Goal: Task Accomplishment & Management: Complete application form

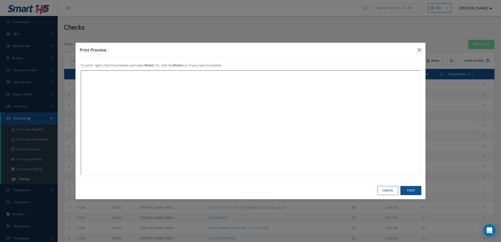
select select "25"
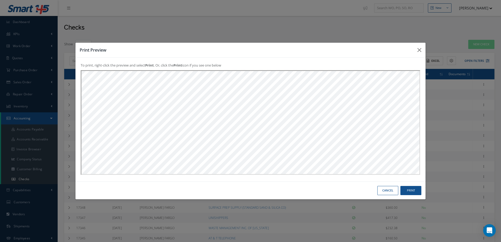
click at [389, 192] on button "Cancel" at bounding box center [387, 190] width 21 height 9
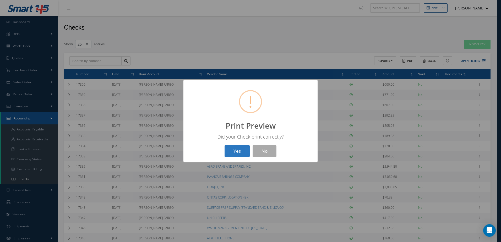
click at [242, 151] on button "Yes" at bounding box center [237, 151] width 25 height 12
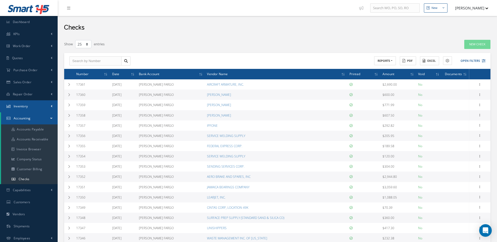
click at [32, 105] on link "Inventory" at bounding box center [29, 106] width 58 height 12
click at [34, 116] on link "Manage Inventory" at bounding box center [29, 117] width 57 height 10
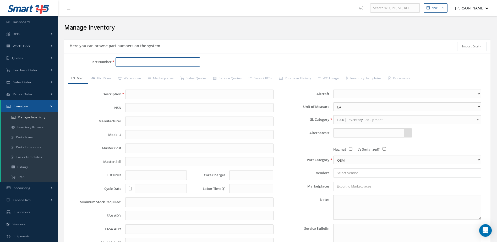
click at [170, 64] on input "Part Number" at bounding box center [158, 61] width 85 height 9
click at [163, 60] on input "2607090-6" at bounding box center [158, 61] width 85 height 9
drag, startPoint x: 143, startPoint y: 59, endPoint x: 110, endPoint y: 64, distance: 33.5
click at [110, 63] on div "Part Number 2607" at bounding box center [135, 61] width 142 height 9
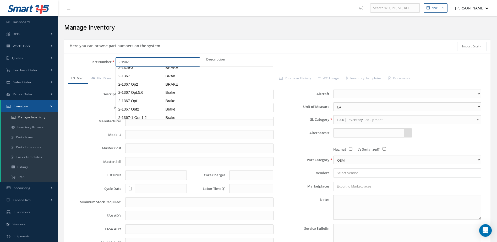
scroll to position [0, 0]
type input "2-1502-3"
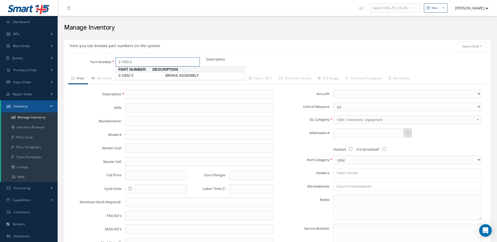
click at [148, 77] on span "2-1502-3" at bounding box center [140, 76] width 47 height 6
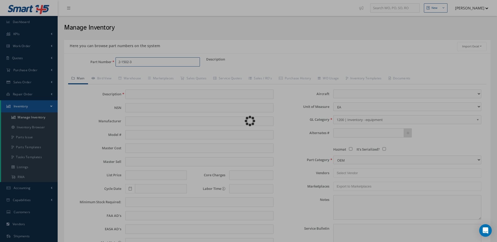
type input "BRAKE ASSEMBLY"
type input "[PERSON_NAME]"
type input "CITATION 550"
type input "10000.00"
type input "14000.00"
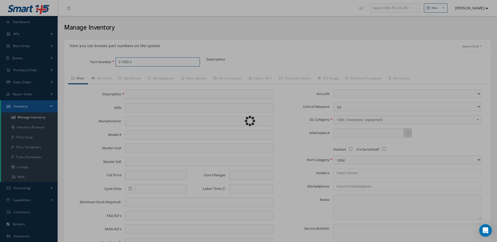
type input "0.00"
type input "14000.00"
select select "17"
type textarea "[DATE]: STD OH $9,795.00 STD OH EX $10,000.00 CORE VALUE $14,00.00 MANUFACTURE …"
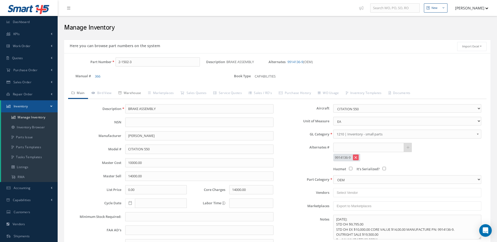
click at [138, 91] on link "Warehouse" at bounding box center [130, 93] width 30 height 11
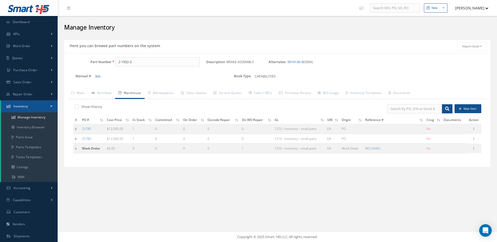
click at [76, 119] on icon at bounding box center [76, 119] width 2 height 3
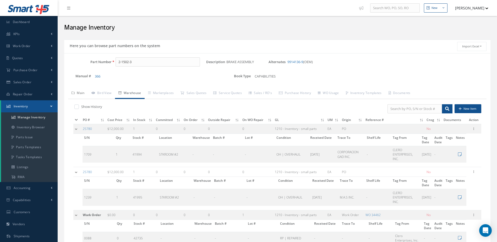
click at [81, 93] on link "Main" at bounding box center [78, 93] width 20 height 11
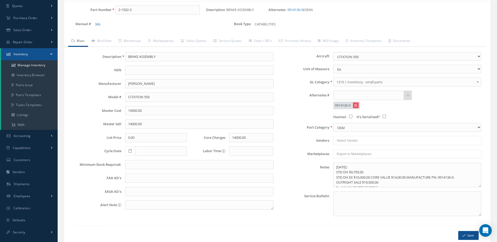
scroll to position [52, 0]
drag, startPoint x: 145, startPoint y: 10, endPoint x: 112, endPoint y: 19, distance: 33.7
click at [112, 19] on div "Part Number 2-1502-3 Description BRAKE ASSEMBLY Alternates 9914136-9 (OEM) Manu…" at bounding box center [277, 19] width 426 height 28
type input "40-203"
click at [136, 23] on span "40-203" at bounding box center [140, 23] width 47 height 6
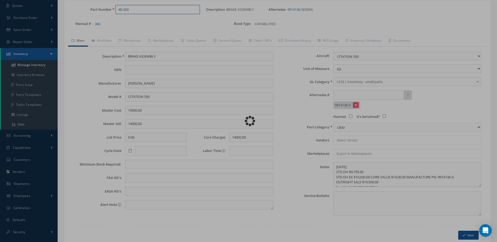
type input "MAIN WHEEL ASSEMBLY"
type input "[GEOGRAPHIC_DATA]"
type input "7800.00"
type input "8600.00"
type input "0.00"
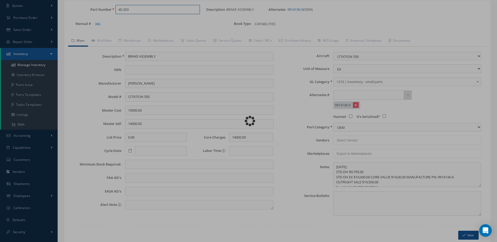
type input "[DATE]"
select select
type textarea "[DATE]: STD OH COST $1,750.00 WITH TIRE 265F86-8 OH EXCHANGE $1,850.00 WITH TIR…"
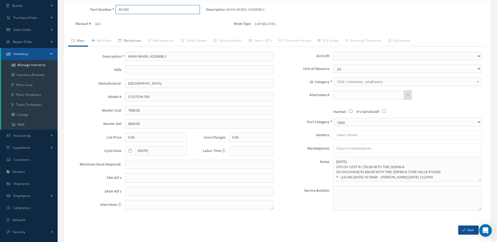
type input "40-203"
click at [137, 38] on link "Warehouse" at bounding box center [130, 41] width 30 height 11
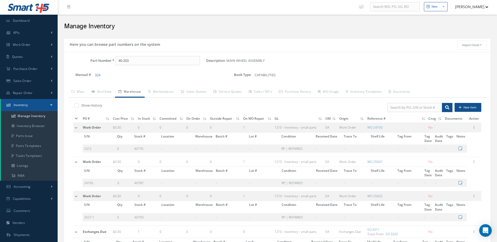
scroll to position [0, 0]
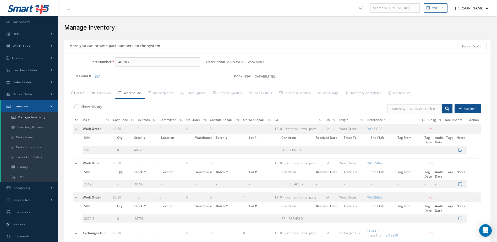
click at [82, 93] on link "Main" at bounding box center [78, 93] width 20 height 11
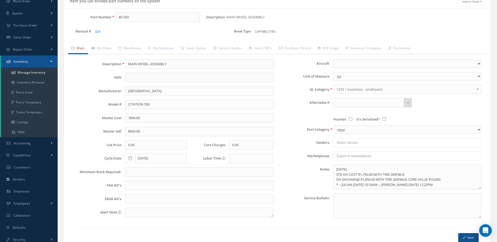
scroll to position [52, 0]
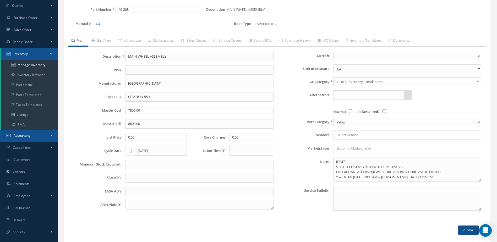
click at [44, 137] on link "Accounting" at bounding box center [29, 136] width 58 height 12
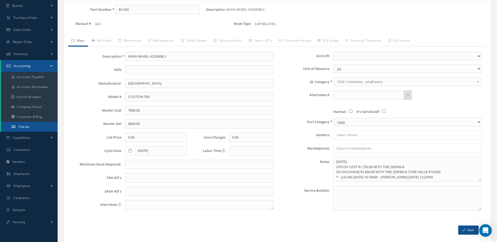
click at [32, 123] on link "Checks" at bounding box center [29, 127] width 57 height 10
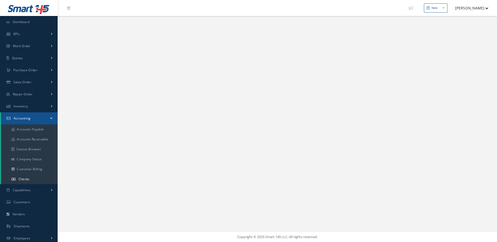
select select "25"
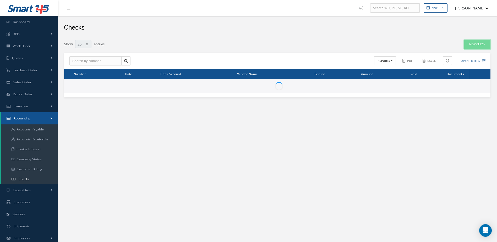
click at [477, 45] on link "New Check" at bounding box center [477, 44] width 26 height 9
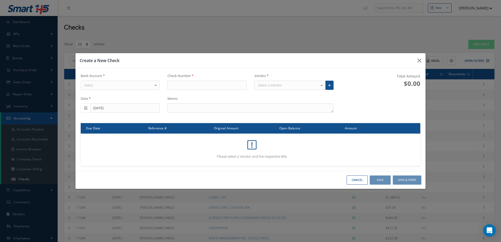
click at [149, 89] on div "Select" at bounding box center [120, 85] width 79 height 9
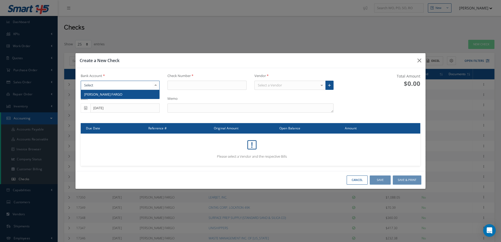
click at [149, 92] on span "[PERSON_NAME] FARGO" at bounding box center [120, 94] width 79 height 9
type input "17362"
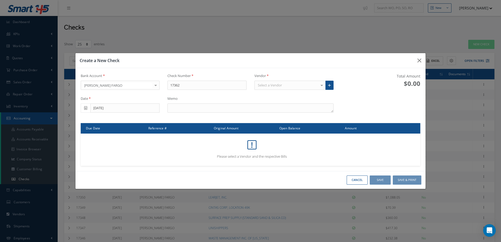
click at [256, 88] on div "Select a Vendor" at bounding box center [289, 85] width 71 height 9
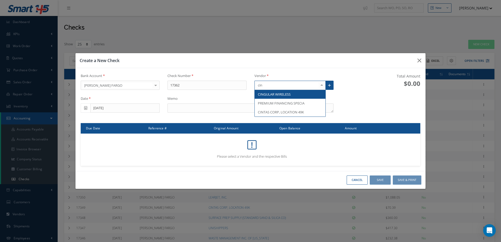
type input "cint"
click at [273, 91] on span "CINTAS CORP, LOCATION 49K" at bounding box center [290, 94] width 71 height 9
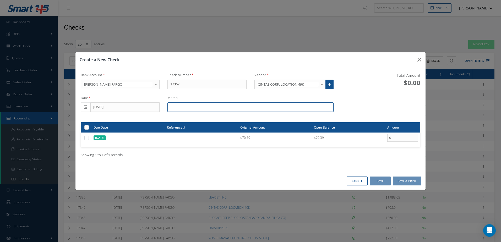
click at [228, 104] on textarea at bounding box center [250, 106] width 166 height 9
type textarea "i"
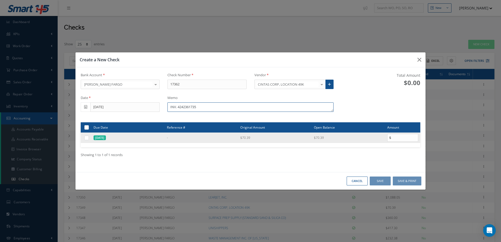
type textarea "INV. 4242361735"
click at [89, 138] on label at bounding box center [89, 137] width 0 height 4
click at [86, 138] on input "checkbox" at bounding box center [86, 137] width 3 height 3
checkbox input "true"
type input "70.39"
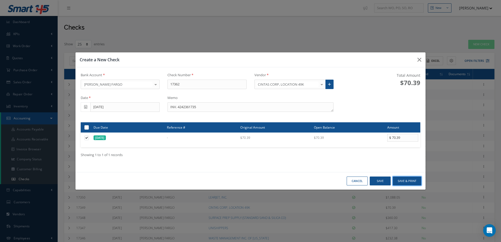
click at [414, 179] on button "Save & Print" at bounding box center [407, 181] width 29 height 9
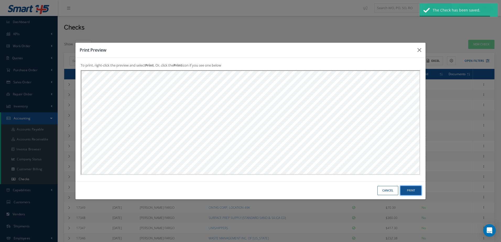
click at [413, 189] on button "Print" at bounding box center [410, 190] width 21 height 9
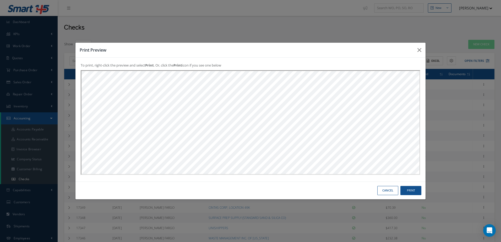
click at [383, 191] on button "Cancel" at bounding box center [387, 190] width 21 height 9
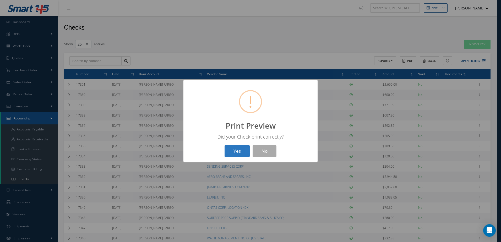
click at [237, 147] on button "Yes" at bounding box center [237, 151] width 25 height 12
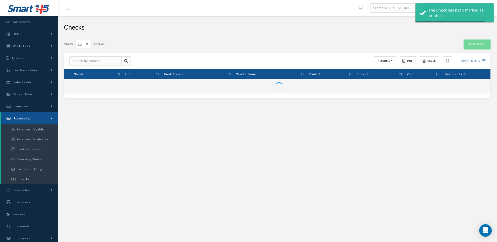
click at [484, 43] on link "New Check" at bounding box center [477, 44] width 26 height 9
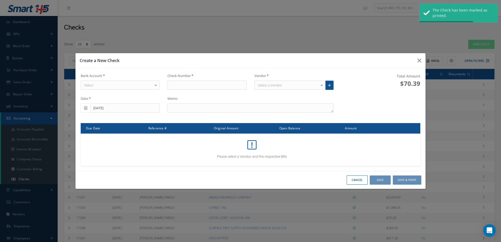
click at [150, 86] on div "Select" at bounding box center [120, 85] width 79 height 9
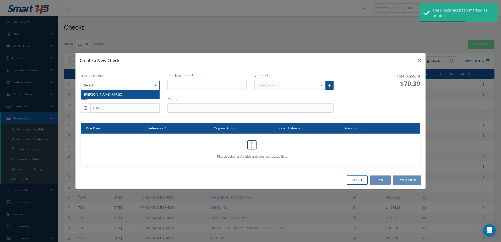
click at [150, 98] on span "[PERSON_NAME] FARGO" at bounding box center [120, 94] width 79 height 9
type input "17363"
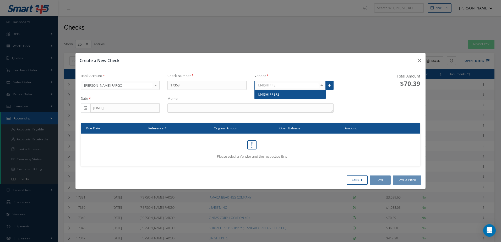
type input "UNISHIPPER"
click at [277, 96] on span "UNISHIPPERS" at bounding box center [268, 94] width 21 height 5
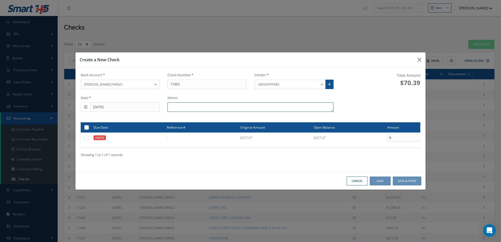
click at [232, 108] on textarea at bounding box center [250, 106] width 166 height 9
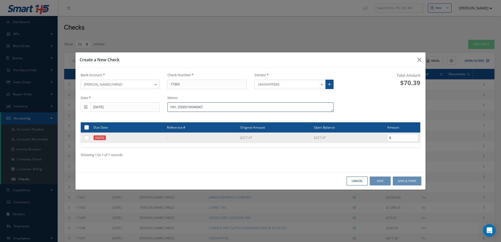
type textarea "INV. 250831W040067"
click at [89, 138] on label at bounding box center [89, 137] width 0 height 4
click at [89, 138] on input "checkbox" at bounding box center [86, 137] width 3 height 3
checkbox input "true"
type input "227.47"
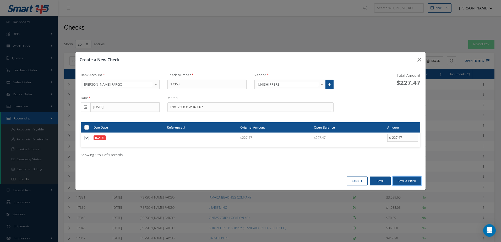
click at [407, 179] on button "Save & Print" at bounding box center [407, 181] width 29 height 9
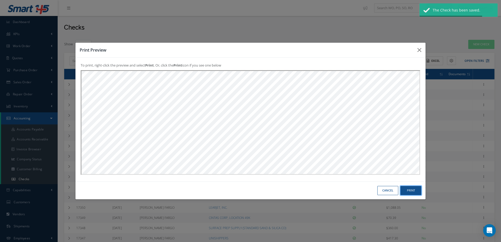
click at [413, 190] on button "Print" at bounding box center [410, 190] width 21 height 9
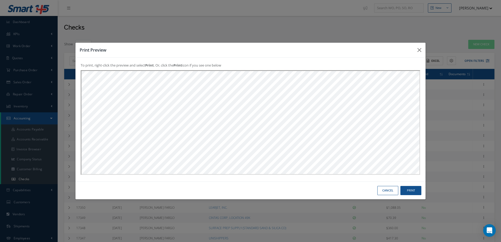
click at [390, 190] on button "Cancel" at bounding box center [387, 190] width 21 height 9
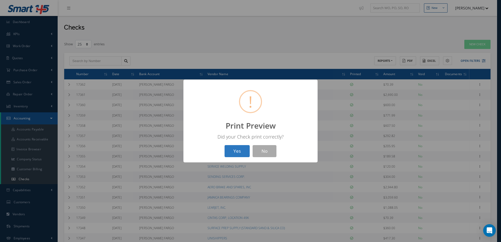
click at [243, 155] on button "Yes" at bounding box center [237, 151] width 25 height 12
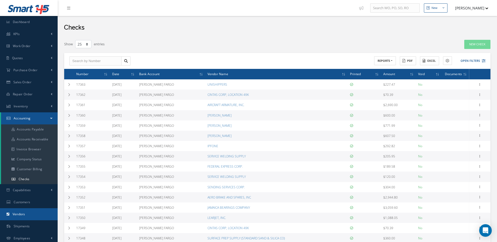
click at [32, 213] on link "Vendors" at bounding box center [29, 214] width 58 height 12
